Goal: Task Accomplishment & Management: Use online tool/utility

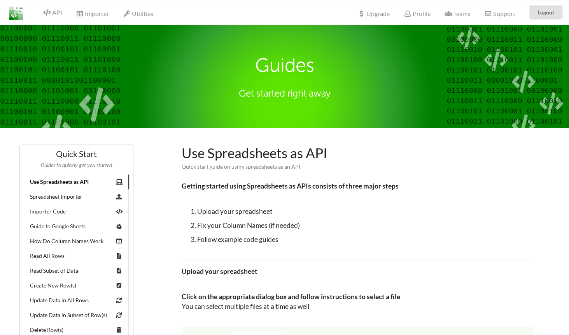
click at [14, 16] on img at bounding box center [16, 14] width 14 height 14
click at [16, 16] on img at bounding box center [16, 14] width 14 height 14
click at [13, 15] on img at bounding box center [16, 14] width 14 height 14
click at [46, 15] on icon at bounding box center [46, 12] width 7 height 6
click at [541, 15] on button "Logout" at bounding box center [546, 12] width 33 height 14
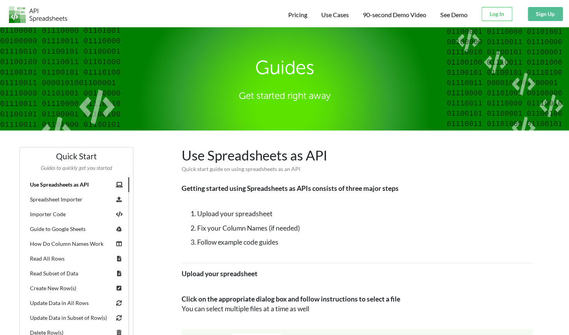
click at [36, 20] on img at bounding box center [38, 14] width 58 height 17
click at [491, 18] on button "Log In" at bounding box center [497, 14] width 31 height 14
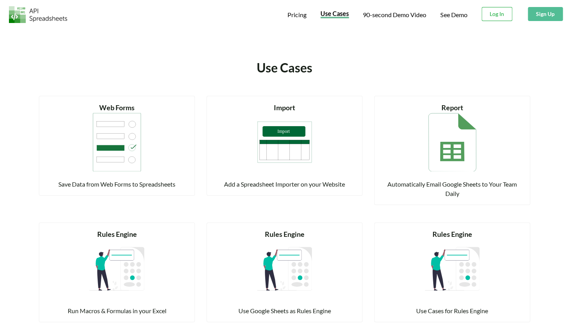
click at [488, 16] on button "Log In" at bounding box center [497, 14] width 31 height 14
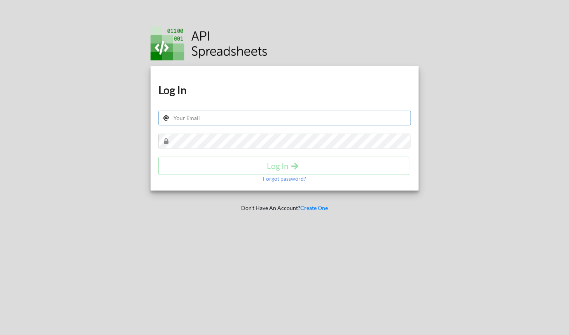
click at [333, 122] on input "text" at bounding box center [284, 117] width 253 height 15
type input "adhaar@apispreadsheets.com"
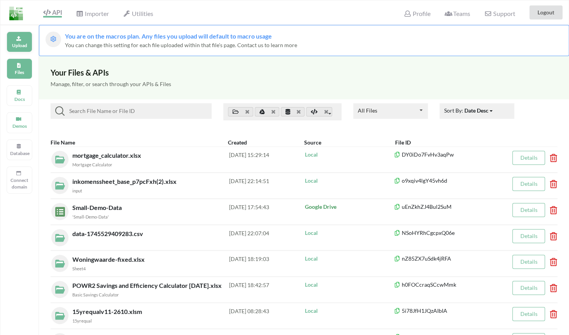
click at [9, 45] on div "Upload" at bounding box center [20, 42] width 26 height 21
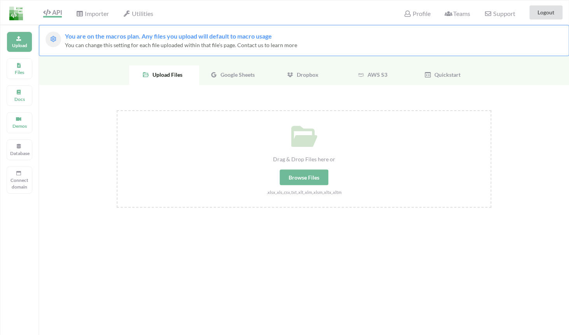
click at [245, 68] on div "Google Sheets" at bounding box center [234, 74] width 70 height 19
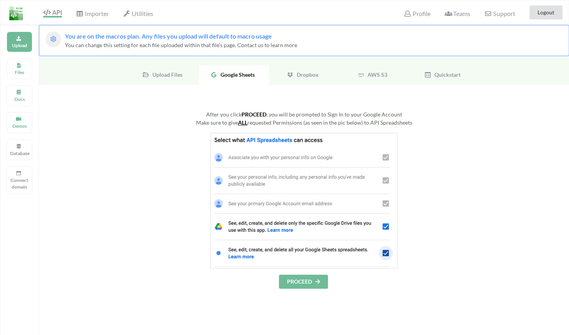
click at [301, 288] on button "PROCEED" at bounding box center [303, 281] width 49 height 14
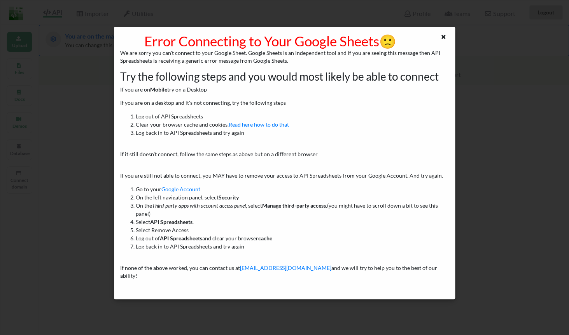
click at [439, 44] on div at bounding box center [440, 41] width 28 height 16
click at [446, 37] on icon at bounding box center [443, 35] width 7 height 5
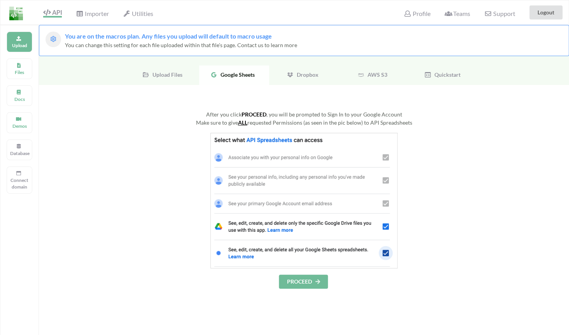
click at [410, 100] on div "After you click PROCEED , you will be prompted to Sign In to your Google Accoun…" at bounding box center [304, 280] width 530 height 390
click at [305, 281] on button "PROCEED" at bounding box center [303, 281] width 49 height 14
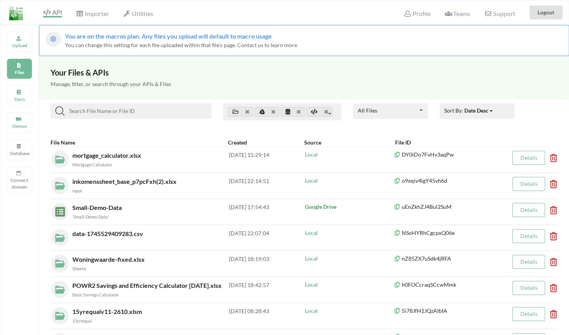
click at [21, 43] on p "Upload" at bounding box center [19, 45] width 19 height 7
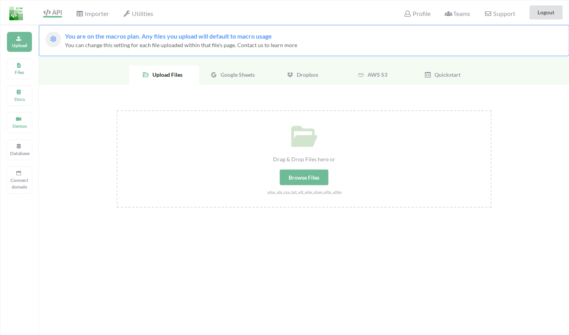
click at [310, 179] on div "Browse Files" at bounding box center [304, 177] width 49 height 16
click at [117, 110] on input "Drag & Drop Files here or Browse Files .xlsx,.xls,.csv,.txt,.xlt,.xlm,.xlsm,.xl…" at bounding box center [117, 110] width 0 height 0
click at [235, 79] on div "Google Sheets" at bounding box center [234, 74] width 70 height 19
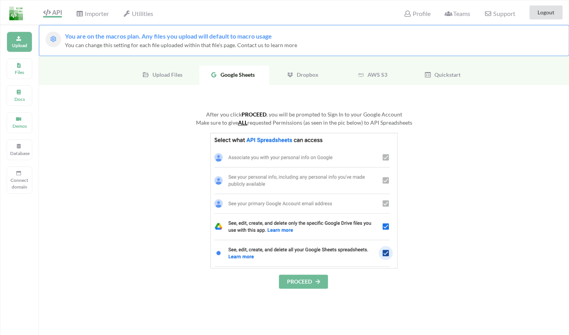
click at [302, 279] on button "PROCEED" at bounding box center [303, 281] width 49 height 14
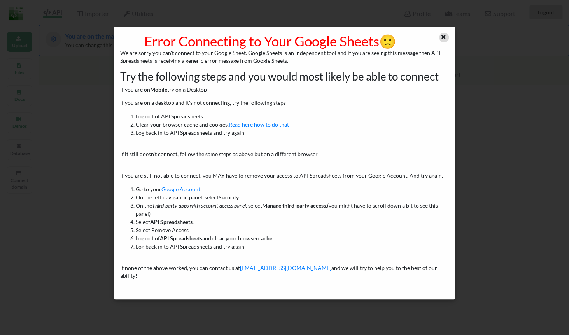
click at [441, 38] on div at bounding box center [444, 38] width 10 height 10
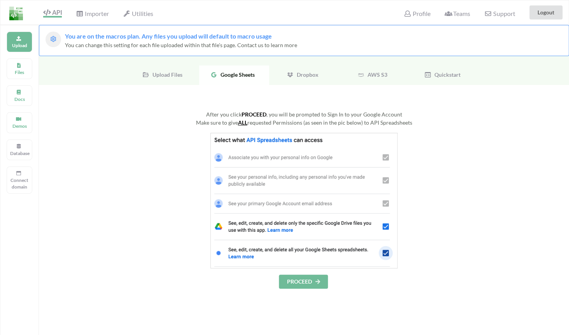
click at [312, 279] on button "PROCEED" at bounding box center [303, 281] width 49 height 14
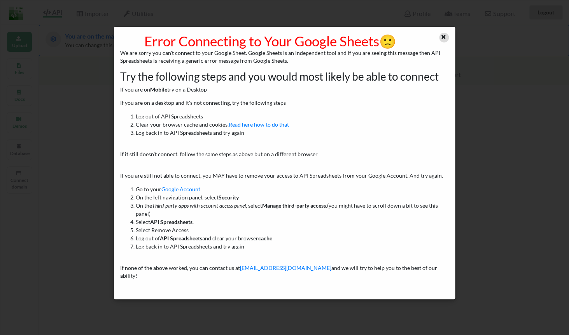
click at [440, 33] on div at bounding box center [440, 41] width 28 height 16
click at [445, 40] on div at bounding box center [444, 38] width 10 height 10
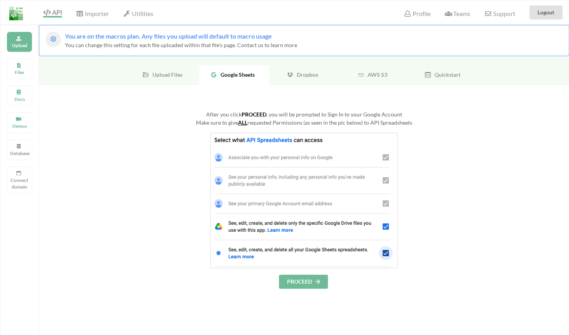
click at [308, 282] on button "PROCEED" at bounding box center [303, 281] width 49 height 14
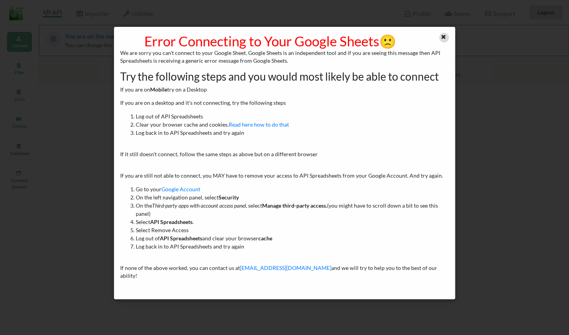
click at [446, 36] on icon at bounding box center [443, 35] width 7 height 5
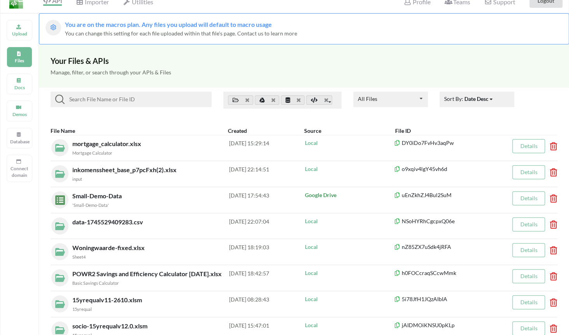
scroll to position [18, 0]
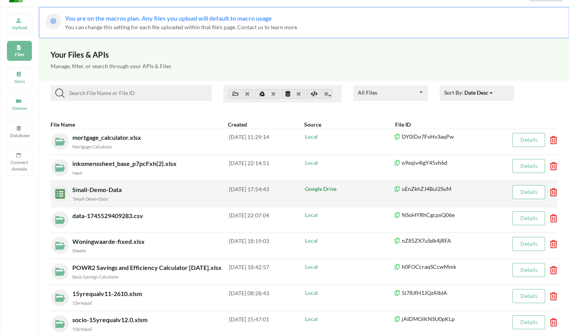
click at [137, 192] on div "Small-Demo-Data 'Small-Demo-Data'" at bounding box center [150, 194] width 157 height 18
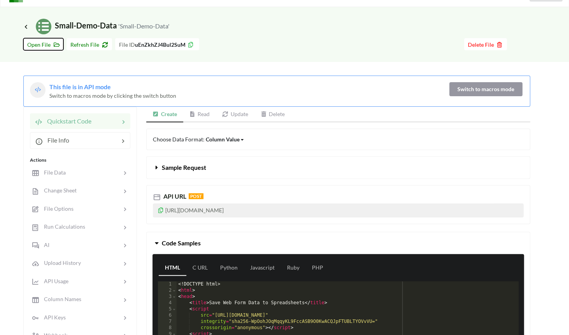
click at [51, 49] on button "Open File" at bounding box center [43, 44] width 40 height 12
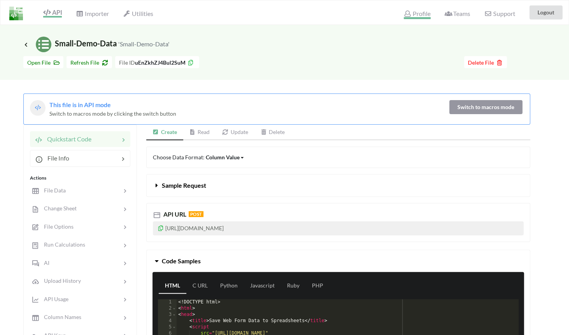
click at [409, 12] on icon at bounding box center [407, 14] width 7 height 6
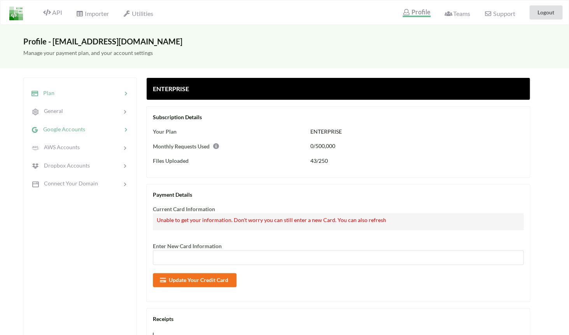
click at [100, 128] on div at bounding box center [103, 129] width 37 height 9
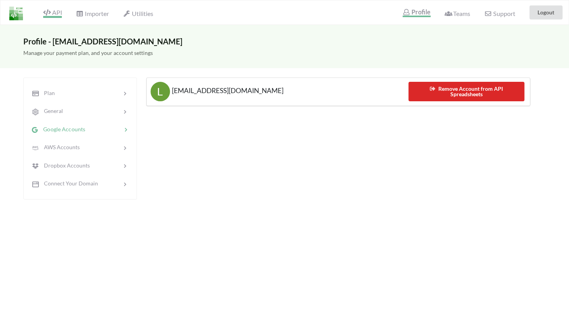
click at [54, 14] on span "API" at bounding box center [52, 13] width 19 height 9
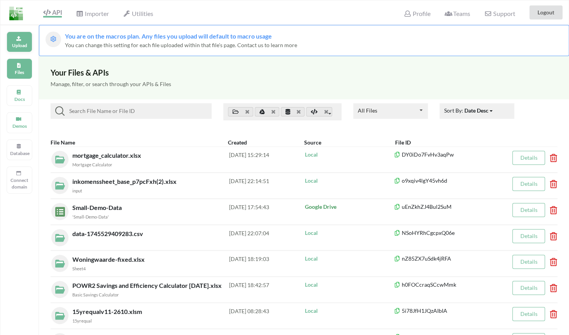
click at [25, 51] on div "Upload" at bounding box center [20, 42] width 26 height 21
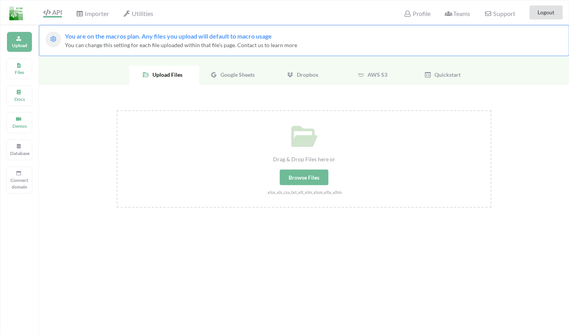
click at [223, 67] on div "Google Sheets" at bounding box center [234, 74] width 70 height 19
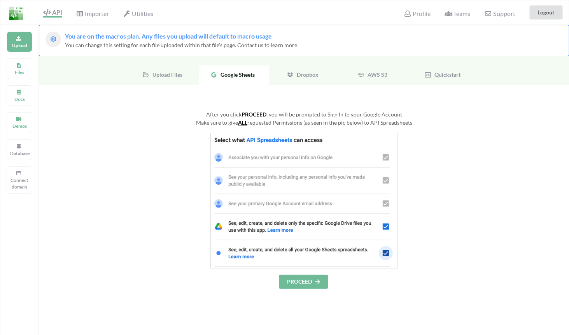
click at [291, 274] on div "After you click PROCEED , you will be prompted to Sign In to your Google Accoun…" at bounding box center [304, 199] width 375 height 178
click at [293, 281] on button "PROCEED" at bounding box center [303, 281] width 49 height 14
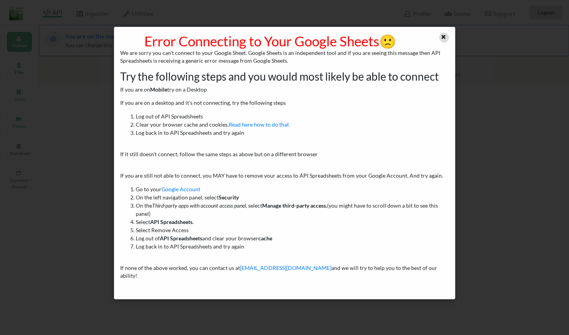
click at [444, 38] on icon at bounding box center [443, 35] width 7 height 5
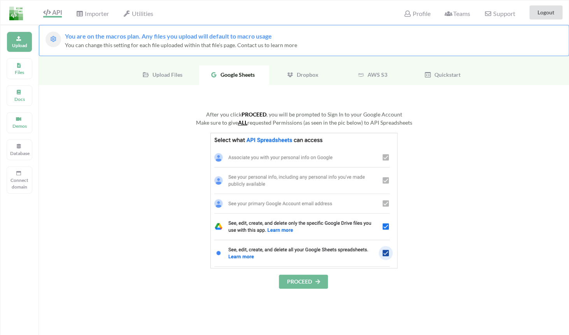
click at [297, 282] on button "PROCEED" at bounding box center [303, 281] width 49 height 14
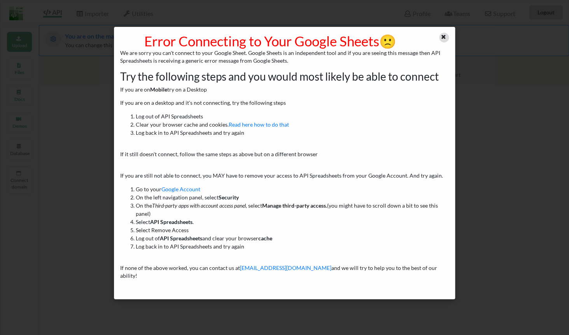
click at [444, 37] on icon at bounding box center [443, 35] width 7 height 5
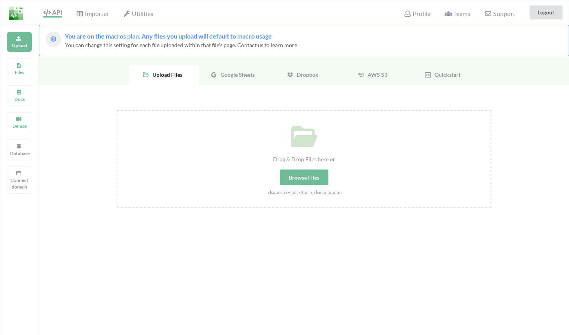
click at [227, 82] on div "Google Sheets" at bounding box center [234, 74] width 70 height 19
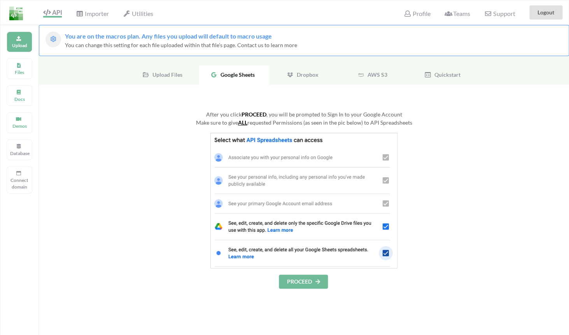
click at [316, 281] on icon at bounding box center [317, 281] width 7 height 5
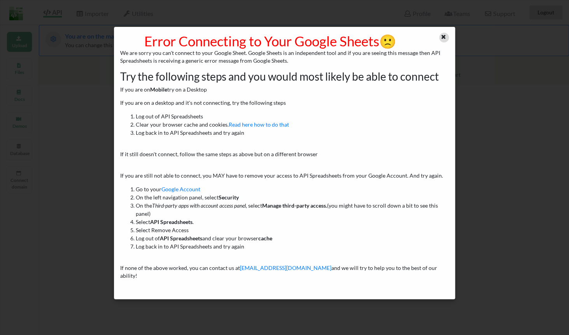
click at [447, 40] on div at bounding box center [444, 38] width 10 height 10
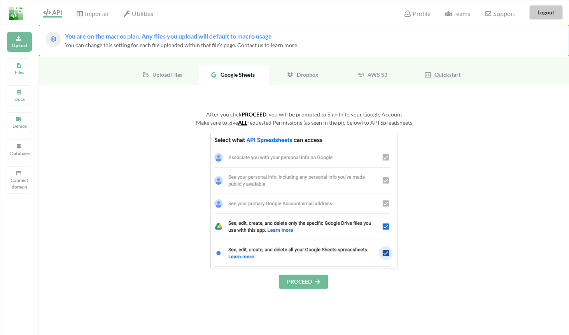
click at [553, 10] on button "Logout" at bounding box center [546, 12] width 33 height 14
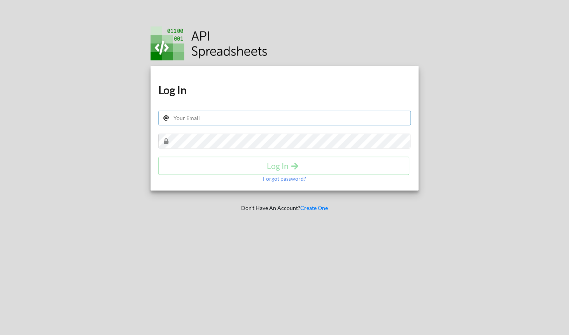
click at [339, 113] on input "text" at bounding box center [284, 117] width 253 height 15
type input "adhaar@apispreadsheets.com"
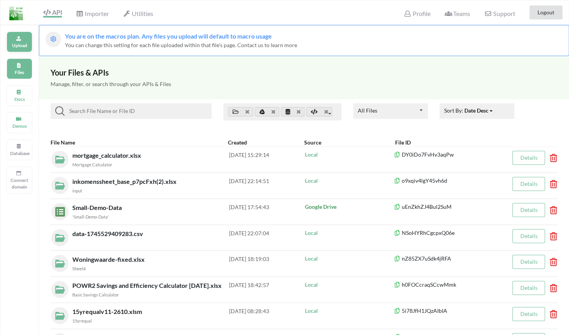
click at [18, 40] on icon at bounding box center [18, 37] width 5 height 5
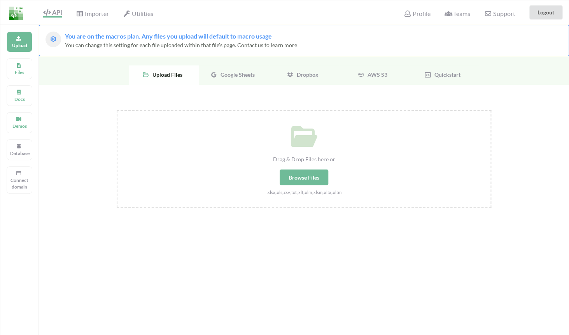
click at [252, 75] on span "Google Sheets" at bounding box center [235, 74] width 37 height 7
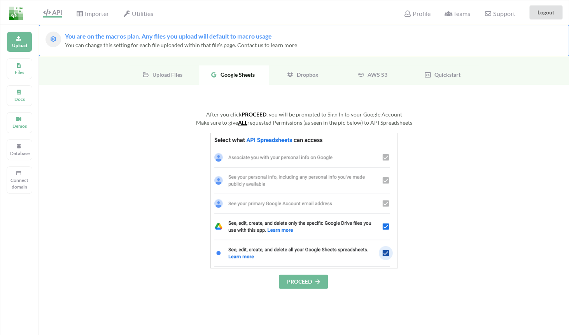
click at [294, 278] on button "PROCEED" at bounding box center [303, 281] width 49 height 14
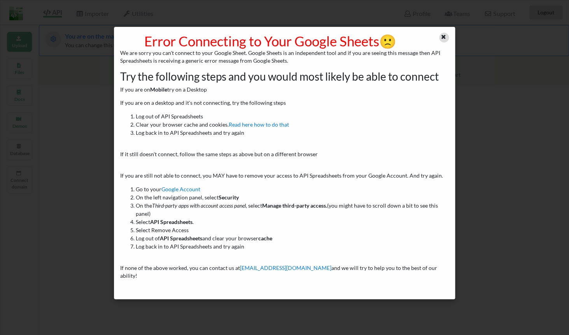
click at [444, 37] on icon at bounding box center [443, 35] width 7 height 5
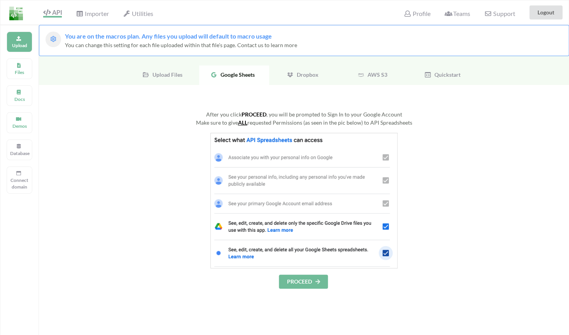
click at [289, 282] on button "PROCEED" at bounding box center [303, 281] width 49 height 14
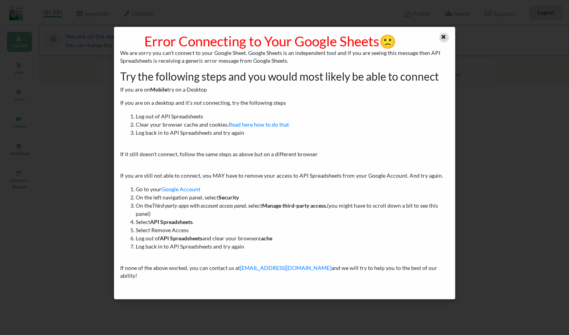
click at [444, 37] on icon at bounding box center [443, 35] width 7 height 5
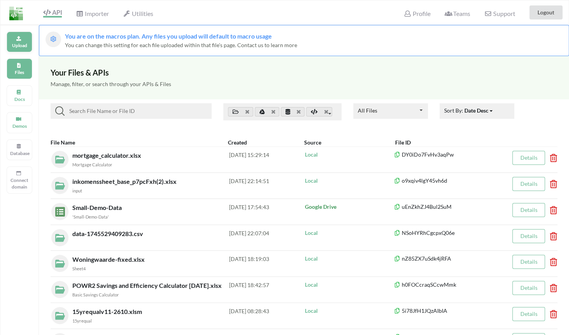
click at [18, 52] on div "Upload" at bounding box center [20, 42] width 26 height 21
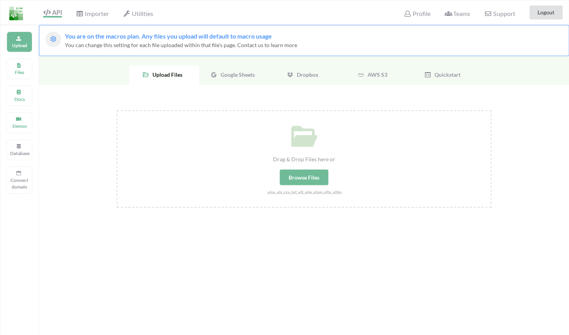
click at [225, 77] on span "Google Sheets" at bounding box center [235, 74] width 37 height 7
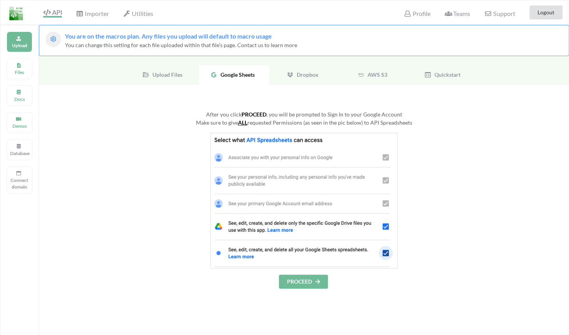
click at [309, 291] on div "After you click PROCEED , you will be prompted to Sign In to your Google Accoun…" at bounding box center [304, 280] width 530 height 390
click at [309, 284] on button "PROCEED" at bounding box center [303, 281] width 49 height 14
click at [312, 287] on button "PROCEED" at bounding box center [303, 281] width 49 height 14
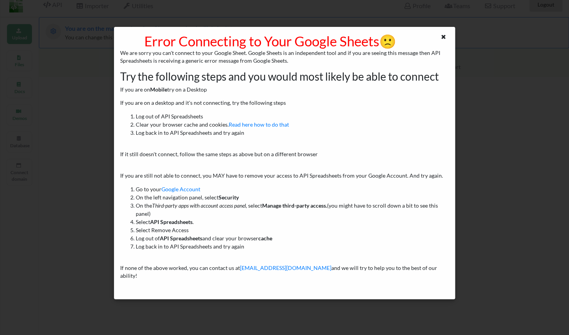
scroll to position [9, 0]
click at [444, 39] on icon at bounding box center [443, 35] width 7 height 5
